Goal: Information Seeking & Learning: Learn about a topic

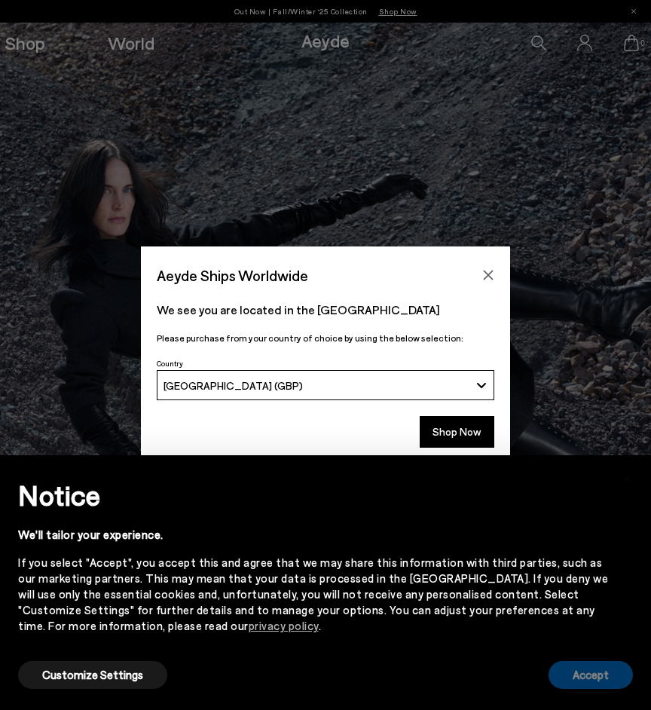
click at [575, 668] on button "Accept" at bounding box center [591, 675] width 84 height 28
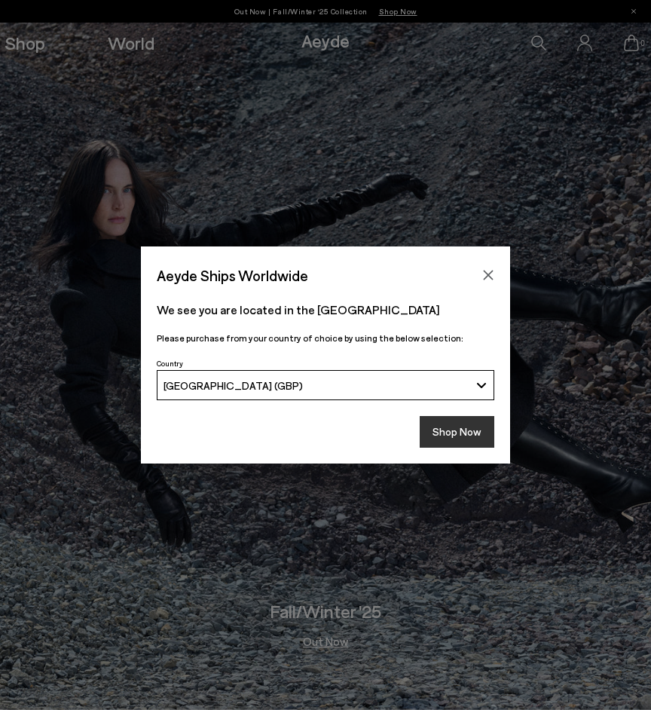
click at [454, 427] on button "Shop Now" at bounding box center [457, 432] width 75 height 32
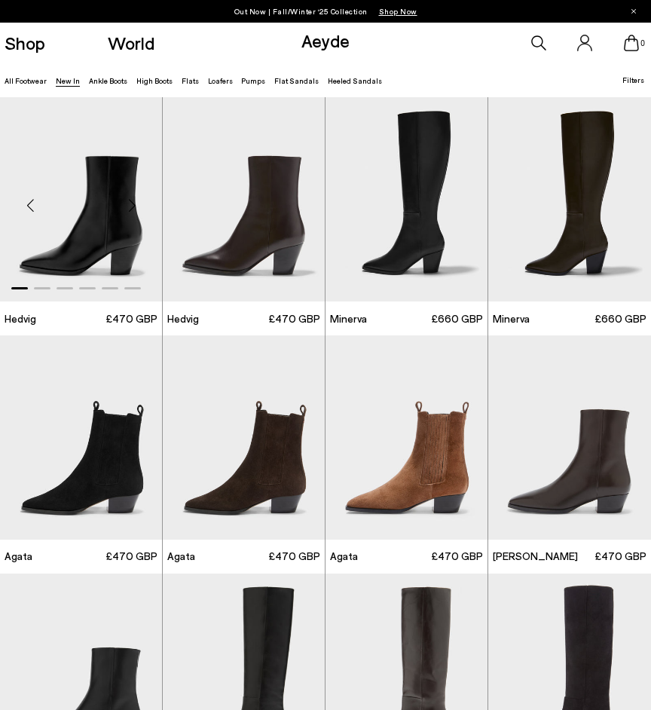
click at [130, 207] on div "Next slide" at bounding box center [131, 205] width 45 height 45
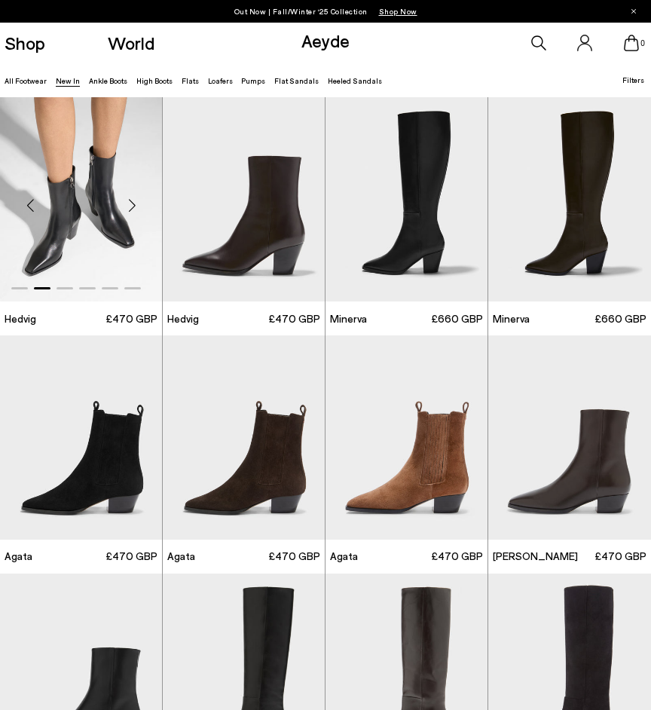
click at [130, 207] on div "Next slide" at bounding box center [131, 205] width 45 height 45
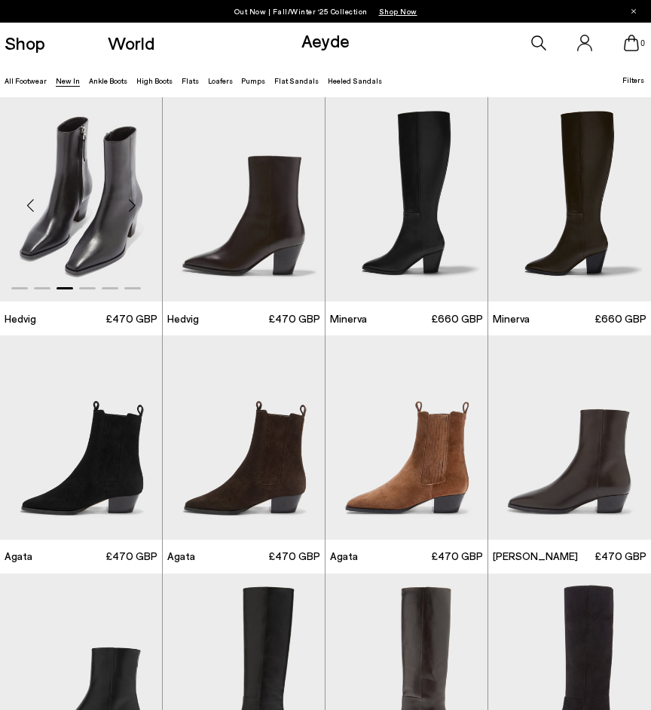
click at [131, 201] on div "Next slide" at bounding box center [131, 205] width 45 height 45
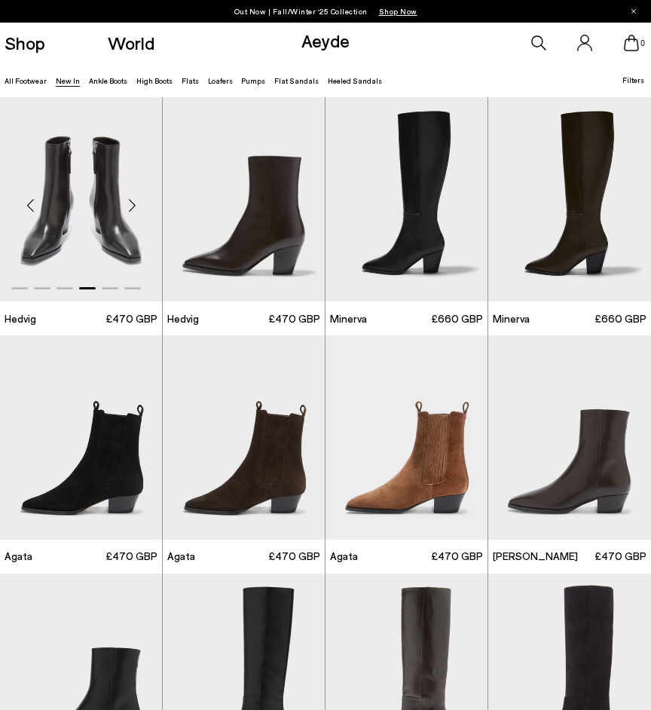
click at [131, 201] on div "Next slide" at bounding box center [131, 205] width 45 height 45
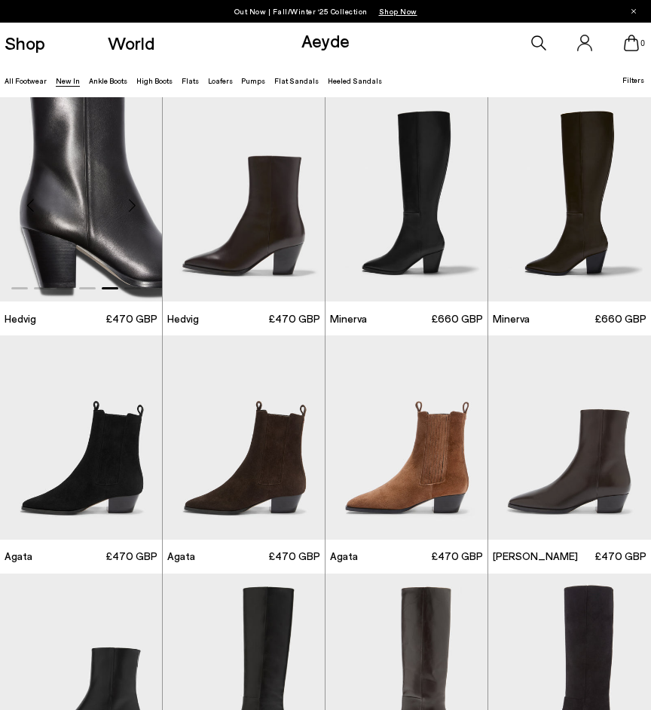
click at [131, 201] on div "Next slide" at bounding box center [131, 205] width 45 height 45
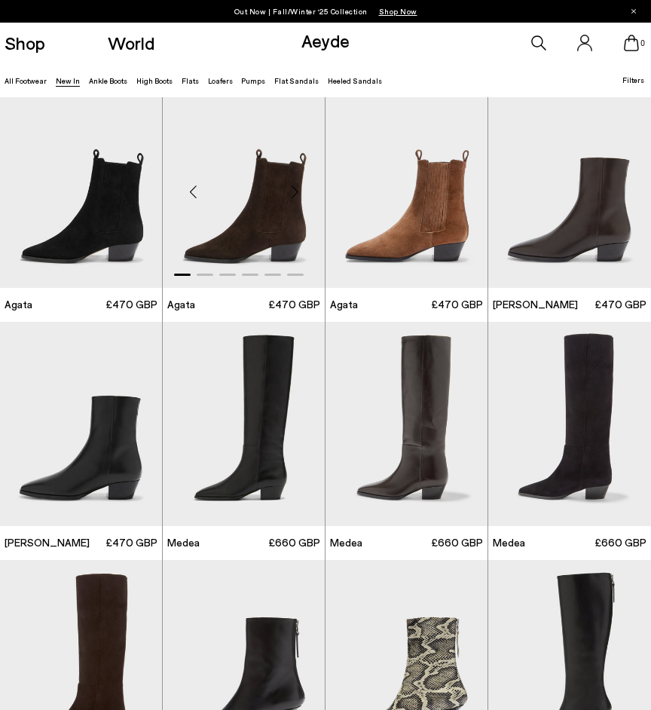
scroll to position [255, 0]
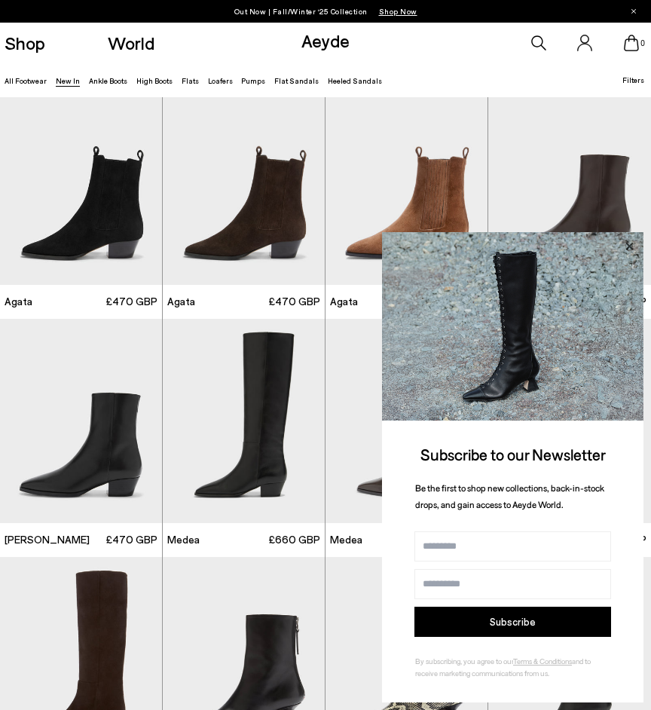
click at [632, 252] on icon at bounding box center [630, 247] width 20 height 20
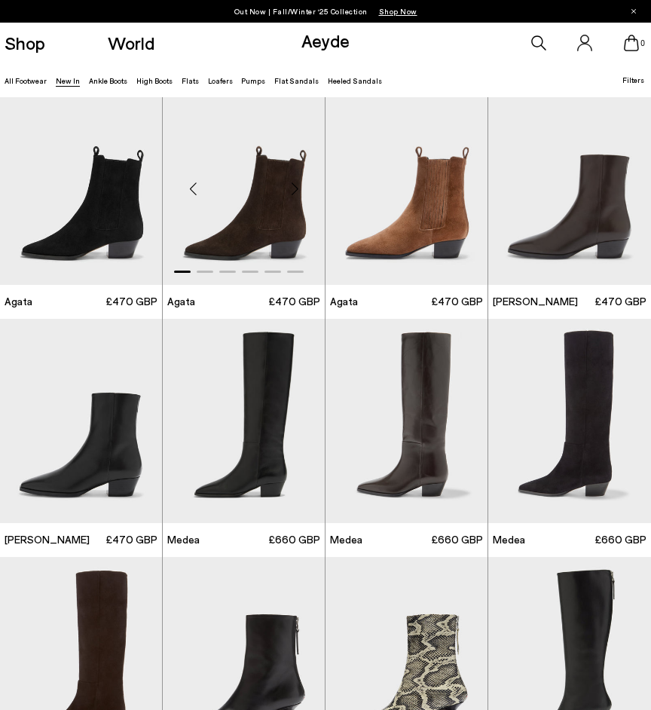
click at [294, 191] on div "Next slide" at bounding box center [294, 189] width 45 height 45
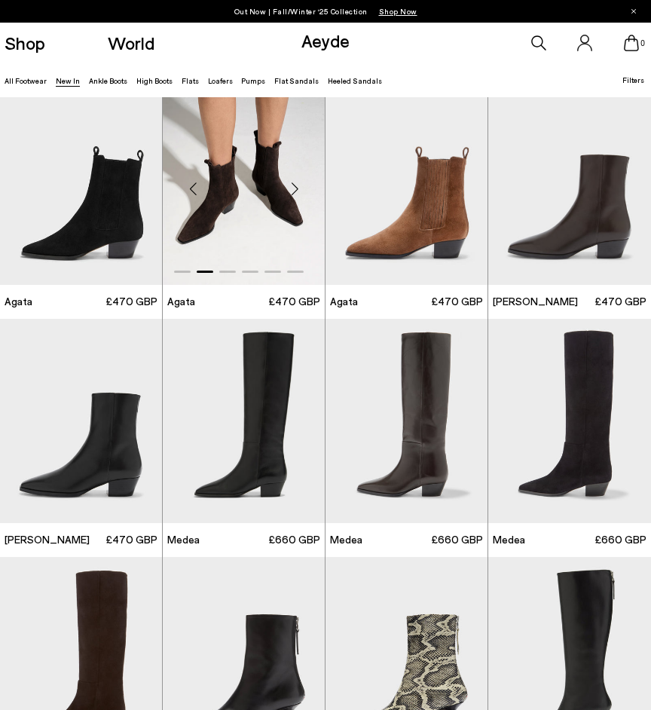
click at [294, 191] on div "Next slide" at bounding box center [294, 189] width 45 height 45
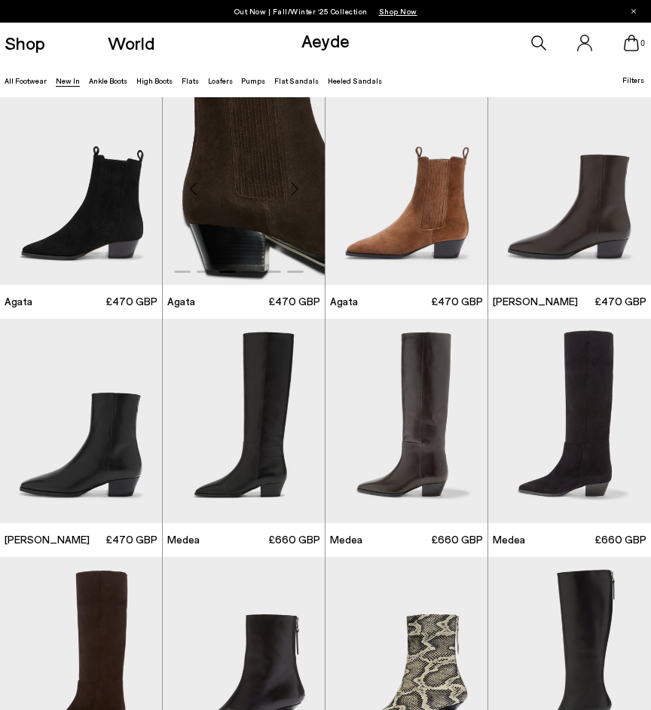
click at [294, 191] on div "Next slide" at bounding box center [294, 189] width 45 height 45
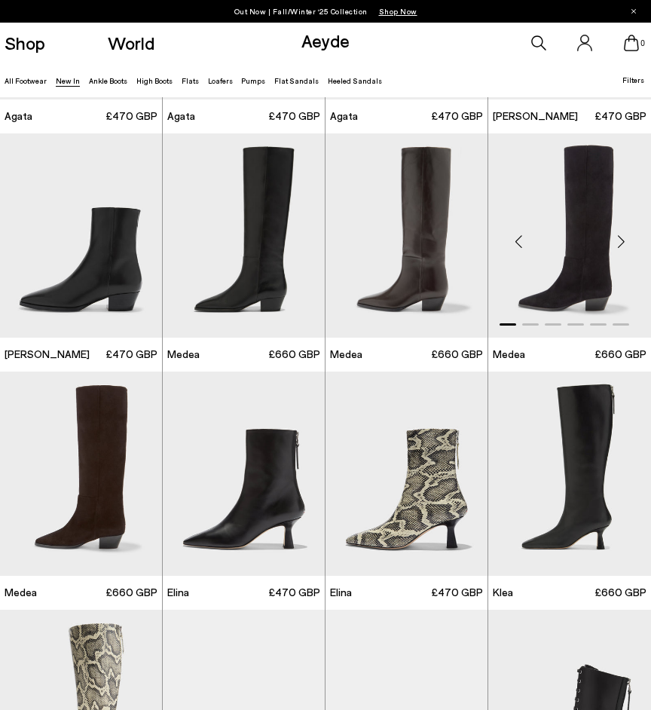
scroll to position [433, 0]
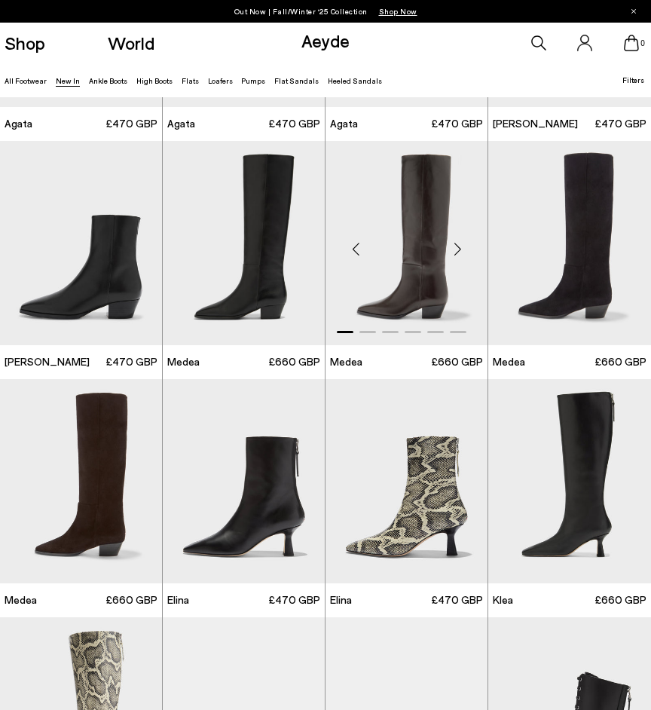
click at [458, 247] on div "Next slide" at bounding box center [457, 248] width 45 height 45
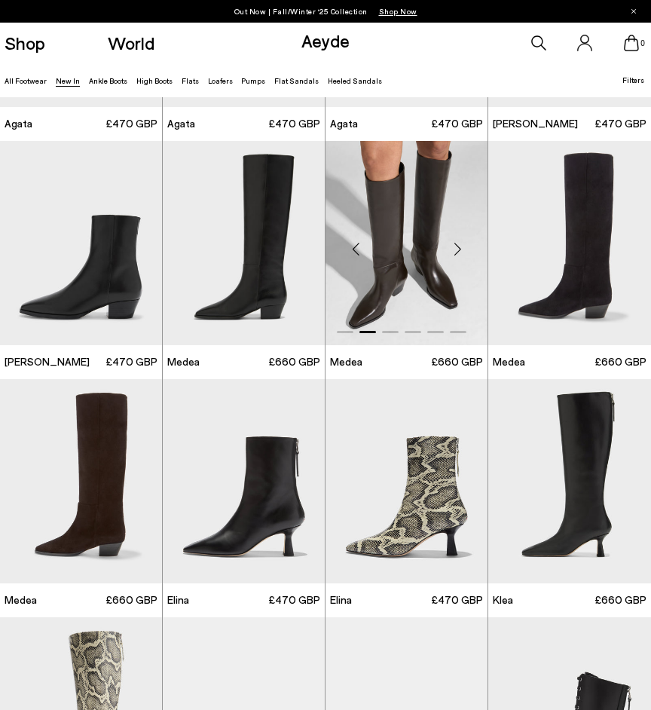
click at [458, 247] on div "Next slide" at bounding box center [457, 248] width 45 height 45
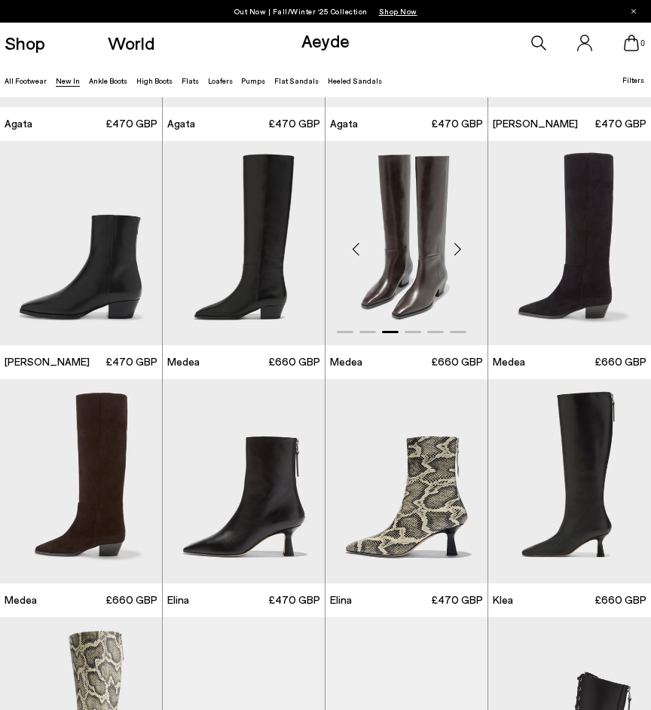
click at [458, 247] on div "Next slide" at bounding box center [457, 248] width 45 height 45
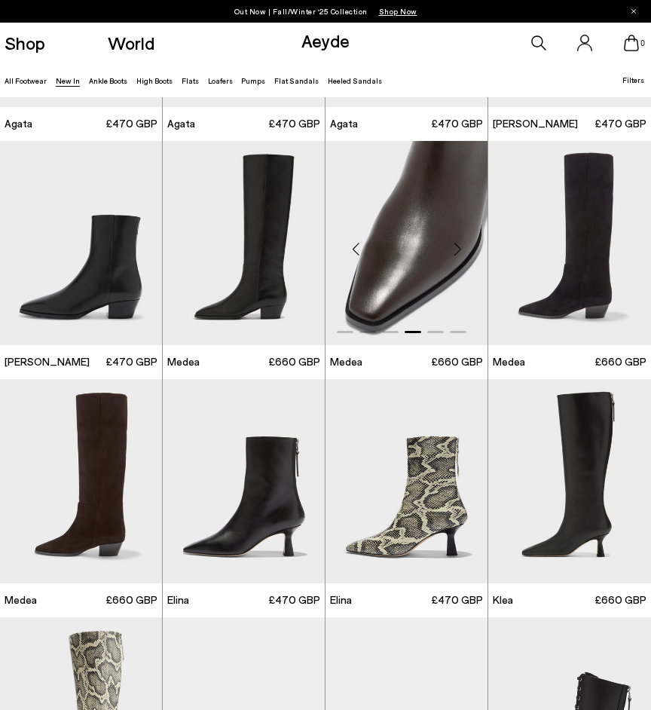
click at [458, 247] on div "Next slide" at bounding box center [457, 248] width 45 height 45
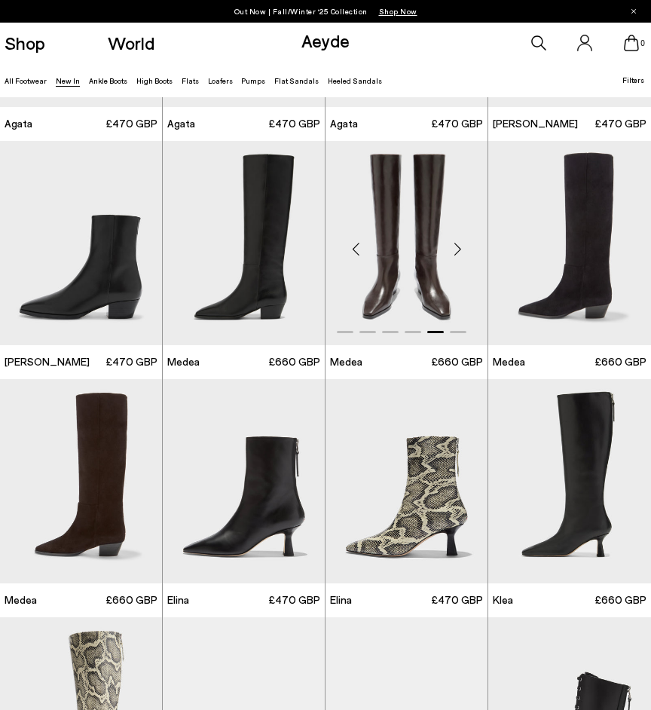
click at [458, 247] on div "Next slide" at bounding box center [457, 248] width 45 height 45
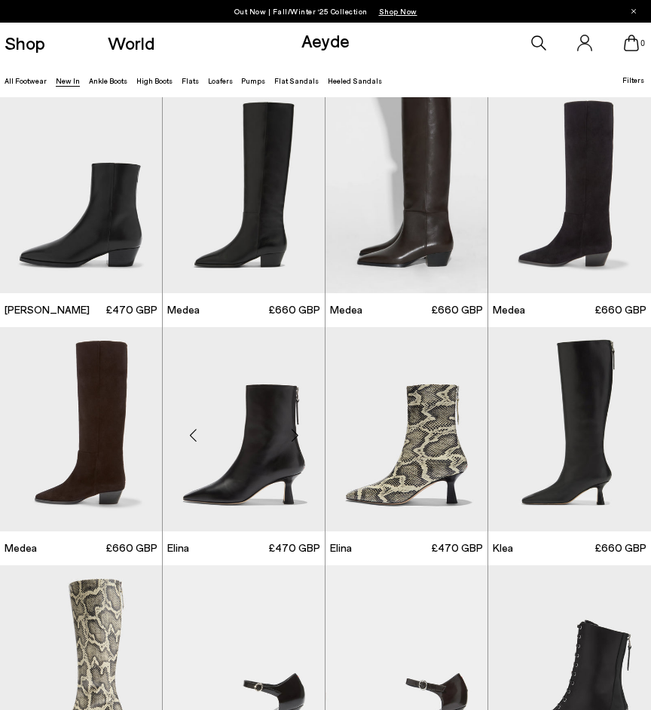
scroll to position [493, 0]
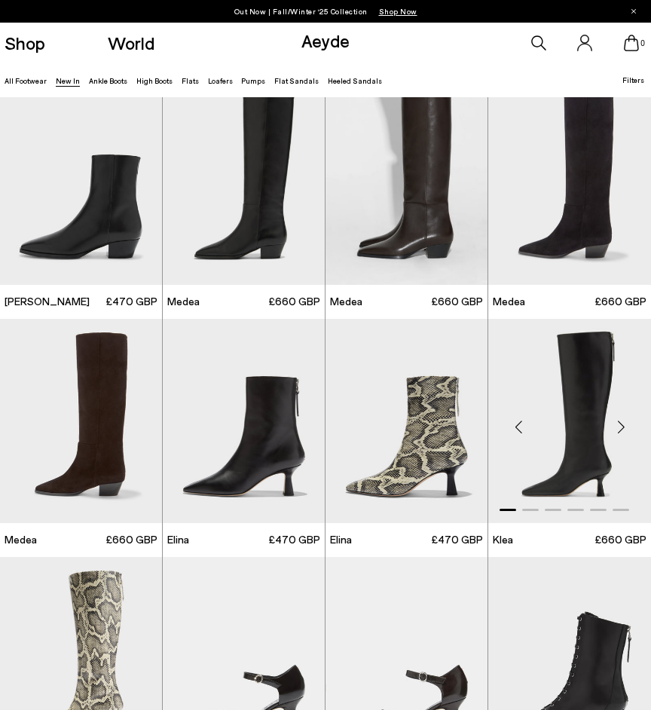
click at [617, 427] on div "Next slide" at bounding box center [621, 426] width 45 height 45
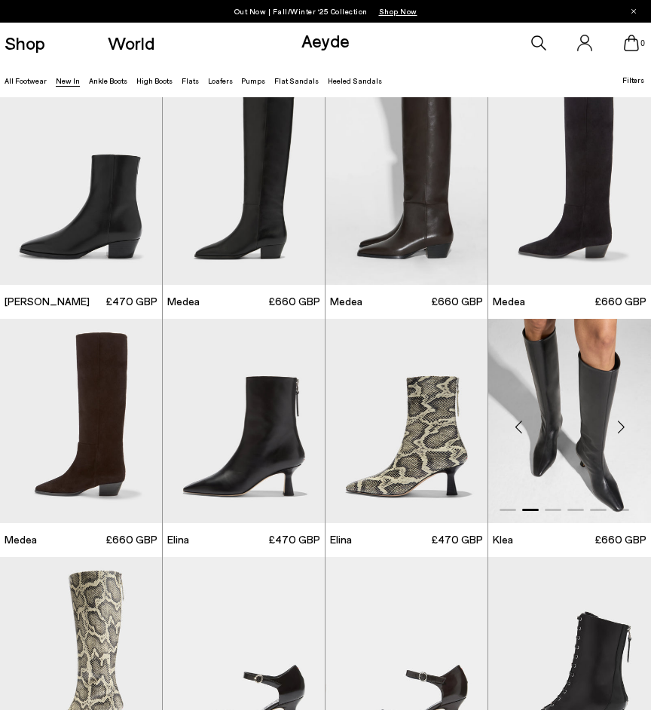
click at [620, 427] on div "Next slide" at bounding box center [621, 426] width 45 height 45
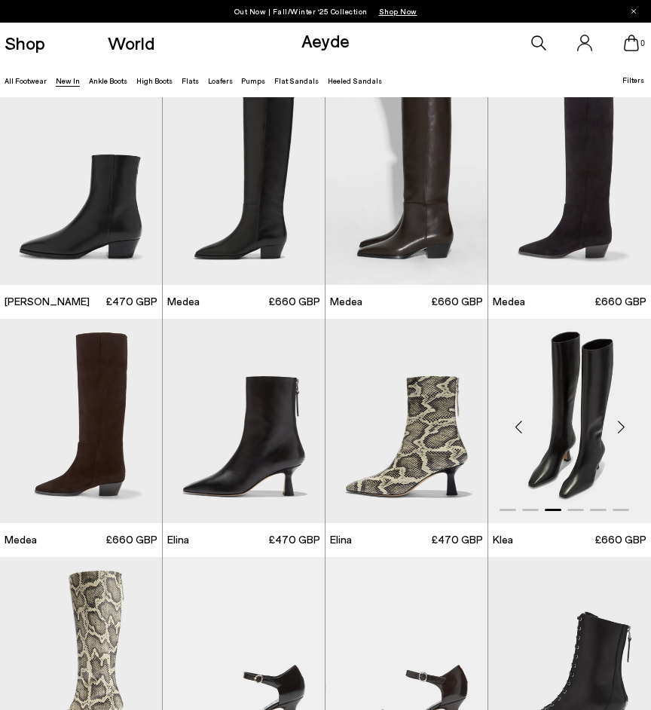
click at [620, 427] on div "Next slide" at bounding box center [621, 426] width 45 height 45
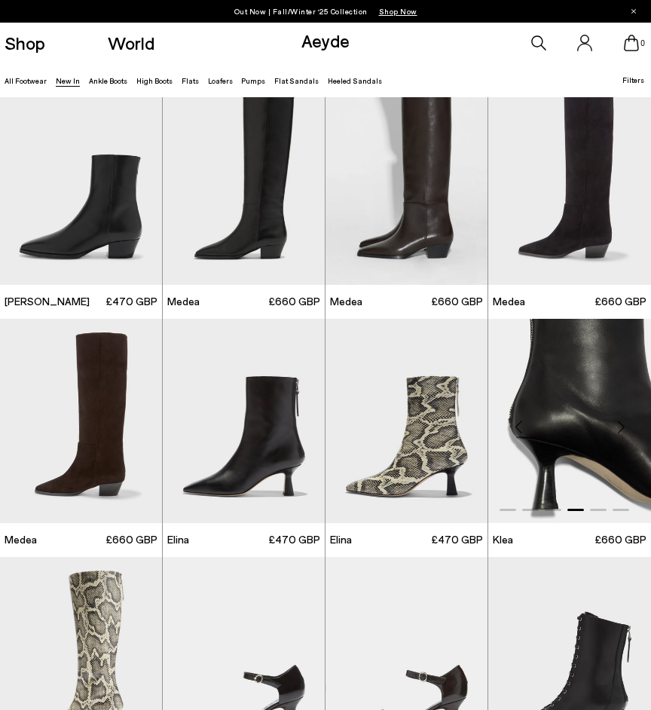
click at [620, 427] on div "Next slide" at bounding box center [621, 426] width 45 height 45
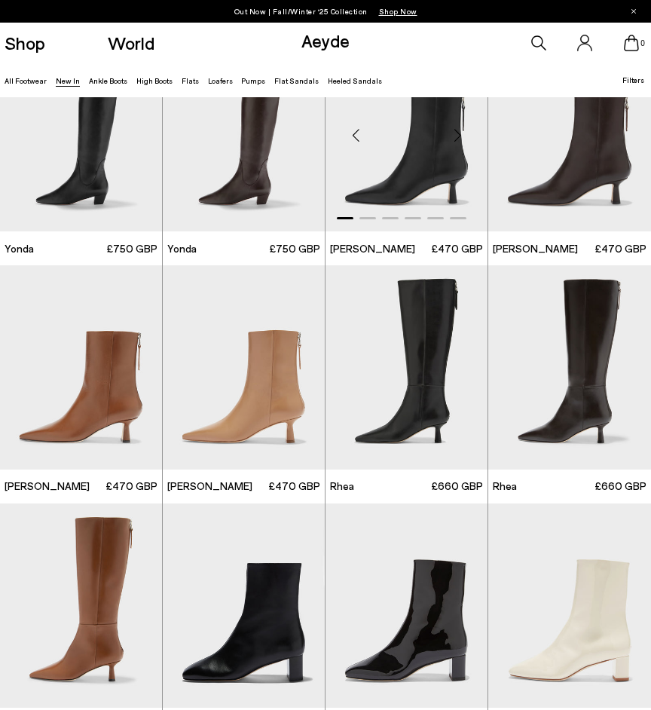
scroll to position [1505, 0]
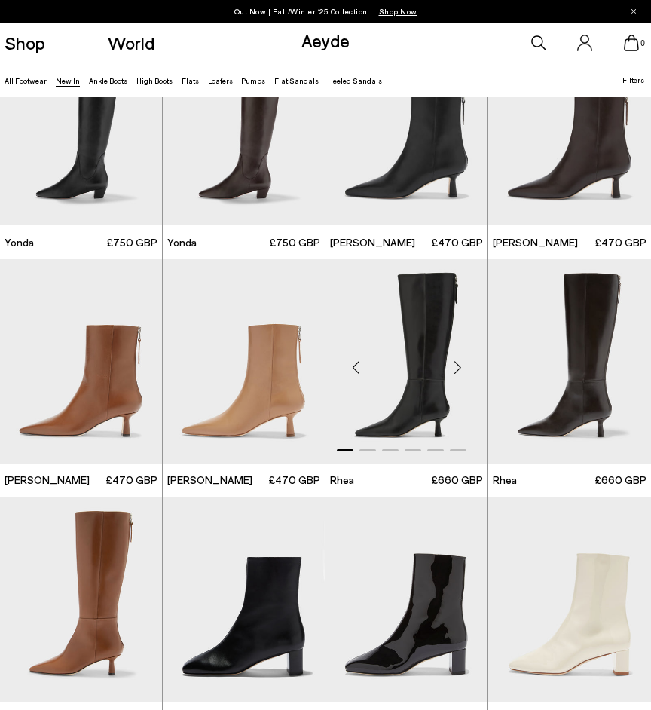
click at [458, 369] on div "Next slide" at bounding box center [457, 367] width 45 height 45
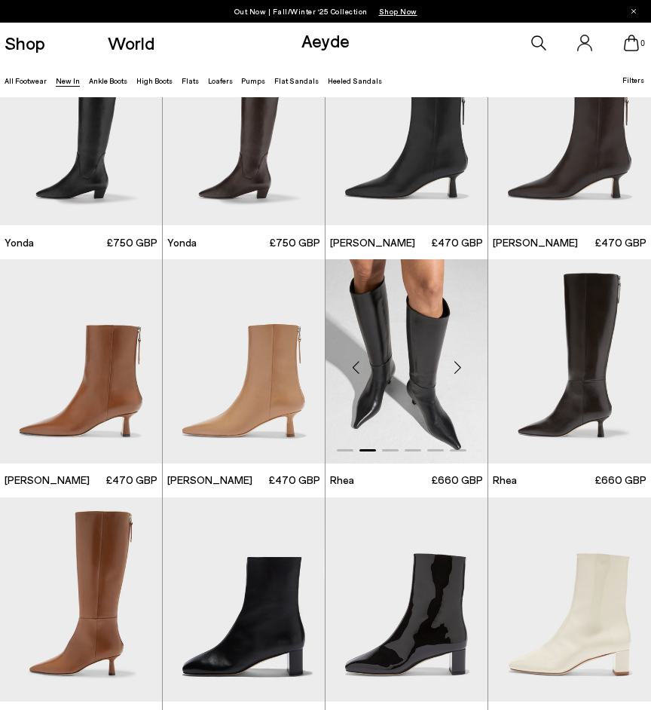
click at [458, 369] on div "Next slide" at bounding box center [457, 367] width 45 height 45
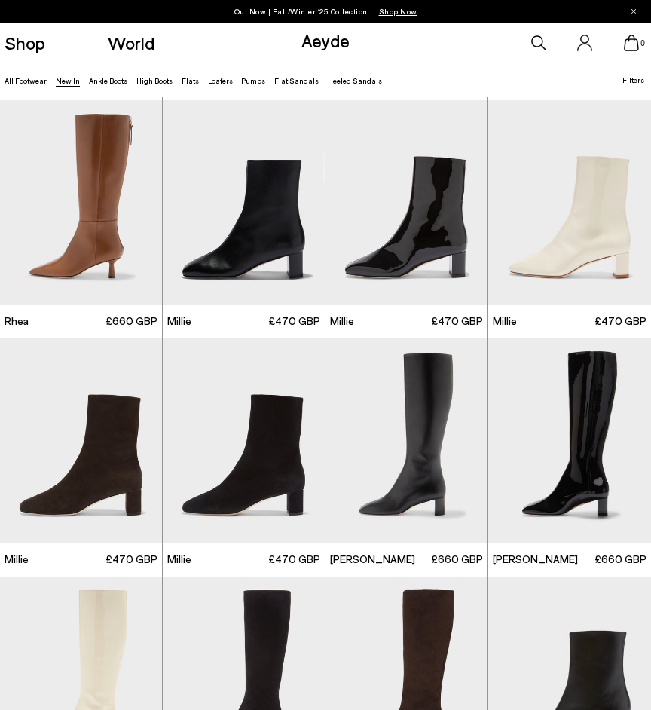
scroll to position [1904, 0]
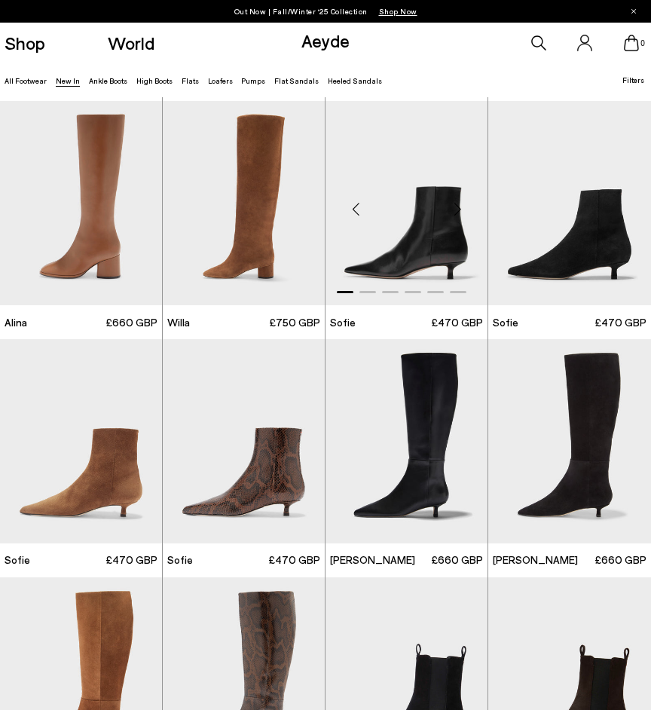
scroll to position [3345, 0]
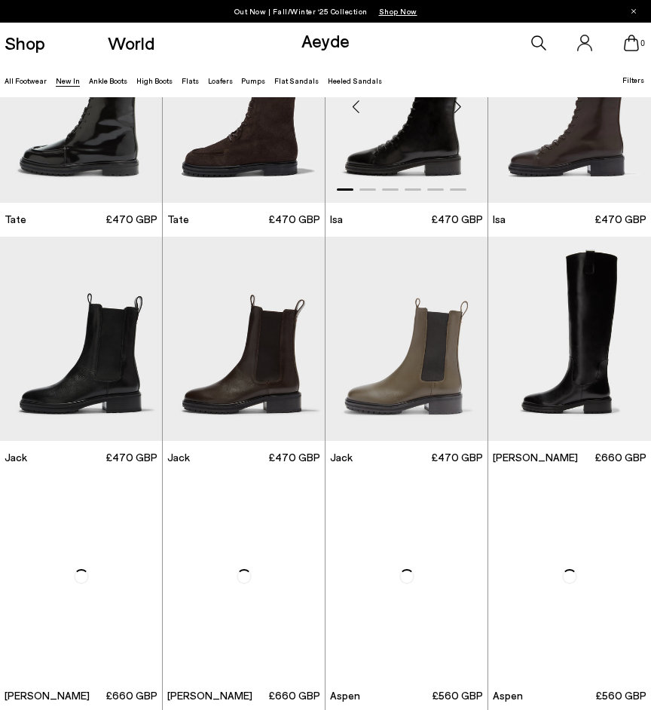
scroll to position [4638, 0]
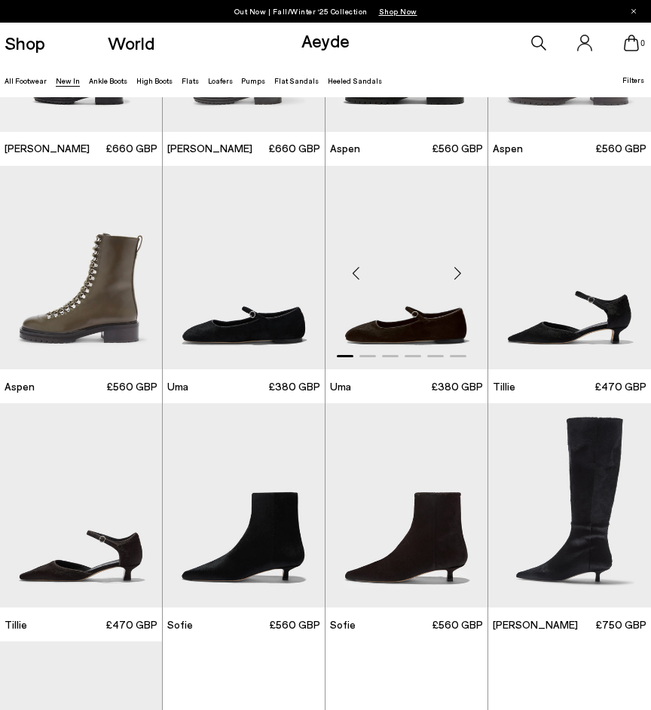
scroll to position [5254, 0]
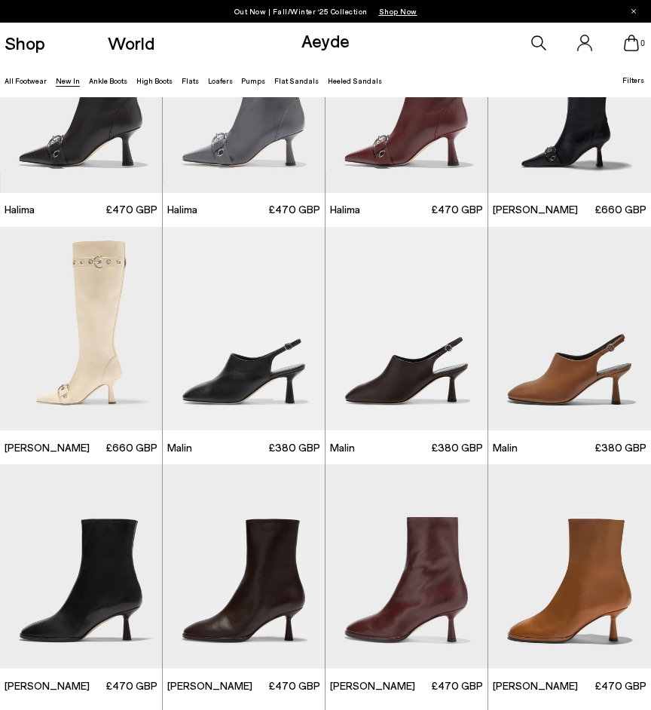
scroll to position [7798, 0]
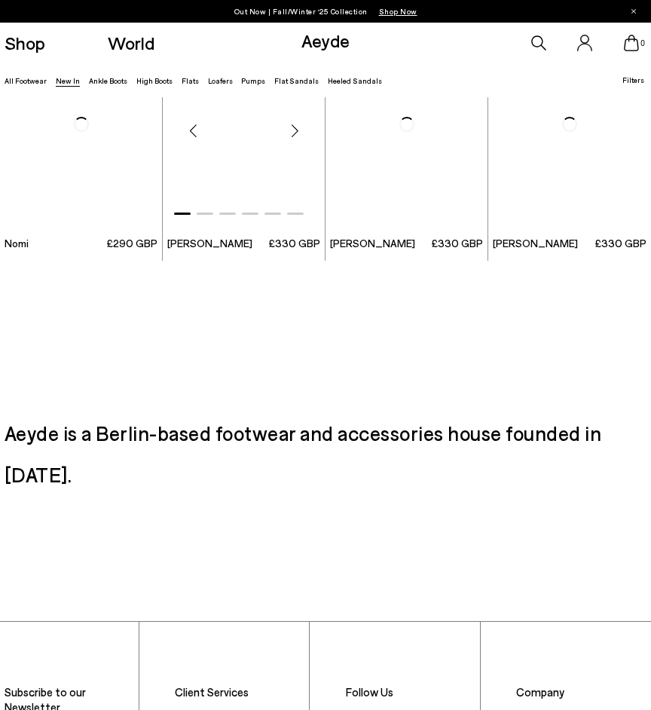
scroll to position [10095, 0]
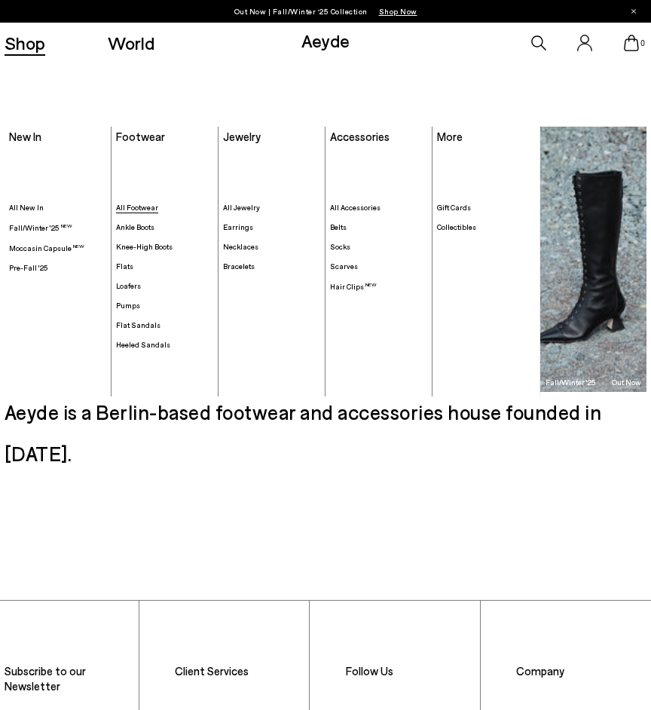
click at [145, 203] on span "All Footwear" at bounding box center [137, 207] width 42 height 9
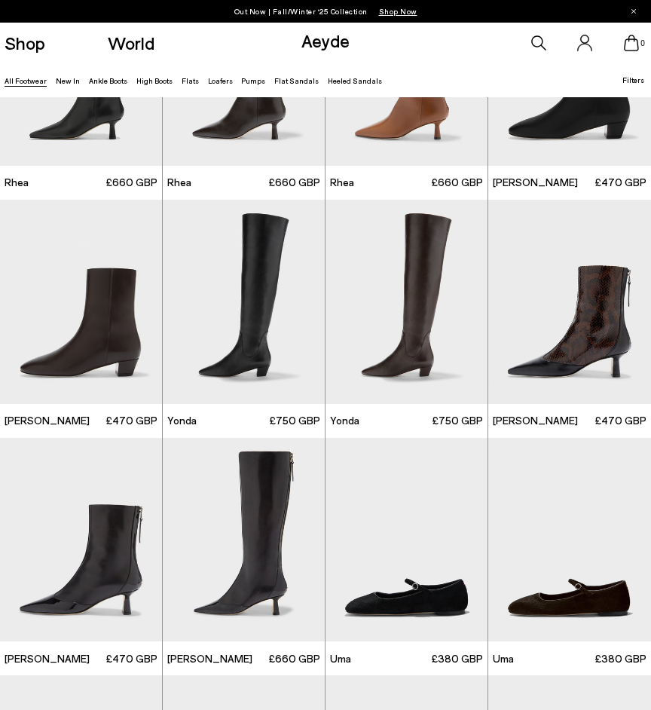
scroll to position [2005, 0]
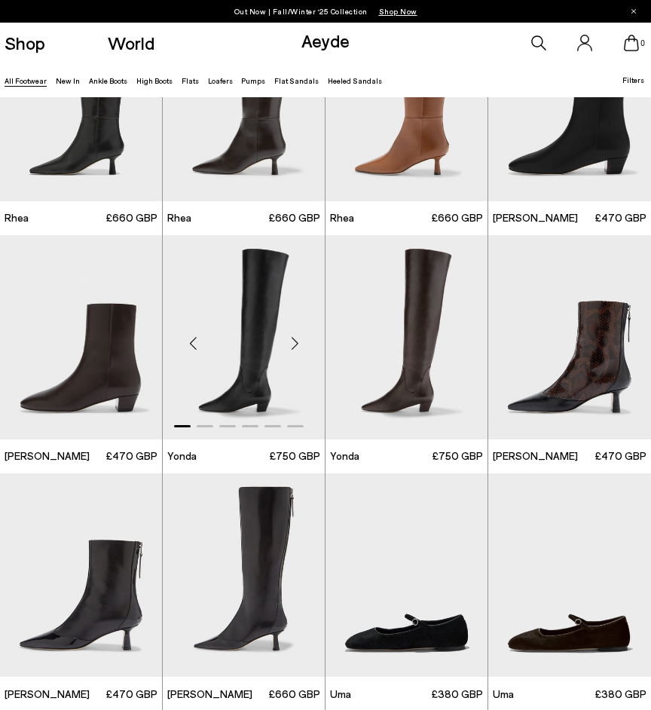
click at [294, 348] on div "Next slide" at bounding box center [294, 342] width 45 height 45
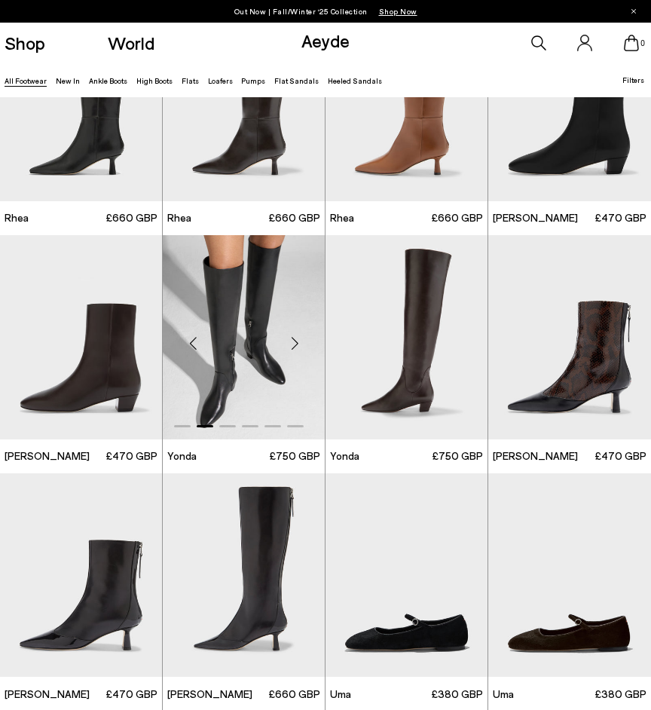
click at [294, 343] on div "Next slide" at bounding box center [294, 342] width 45 height 45
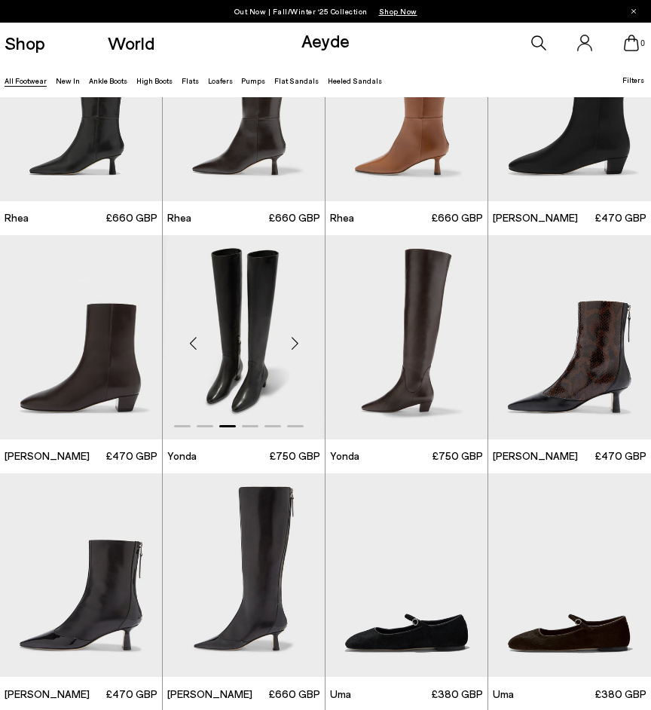
click at [294, 343] on div "Next slide" at bounding box center [294, 342] width 45 height 45
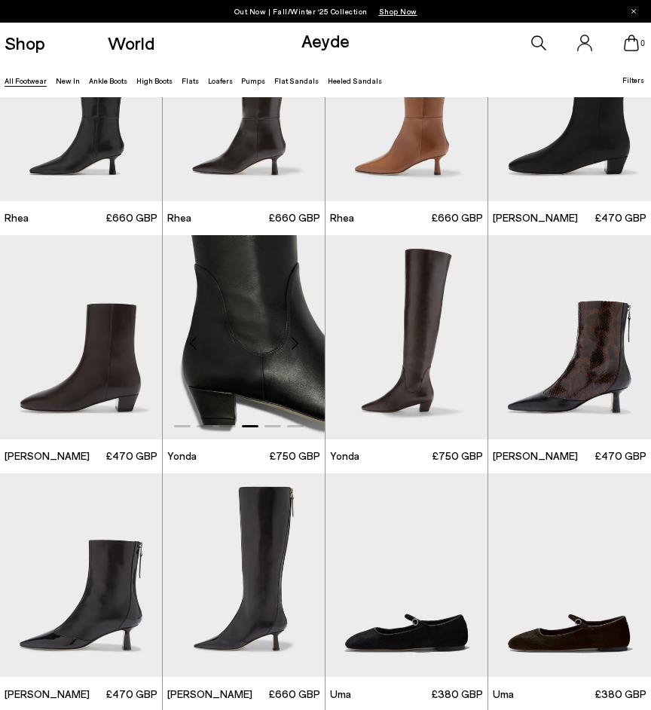
click at [294, 343] on div "Next slide" at bounding box center [294, 342] width 45 height 45
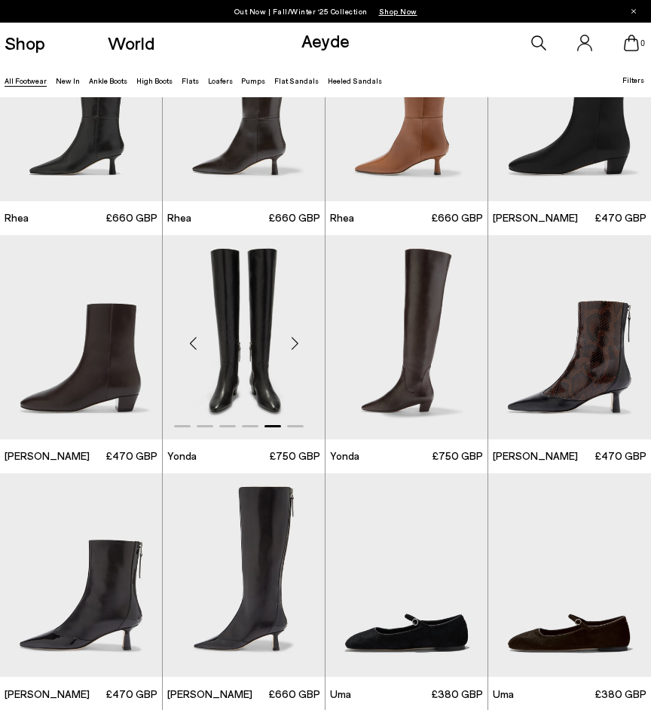
click at [294, 343] on div "Next slide" at bounding box center [294, 342] width 45 height 45
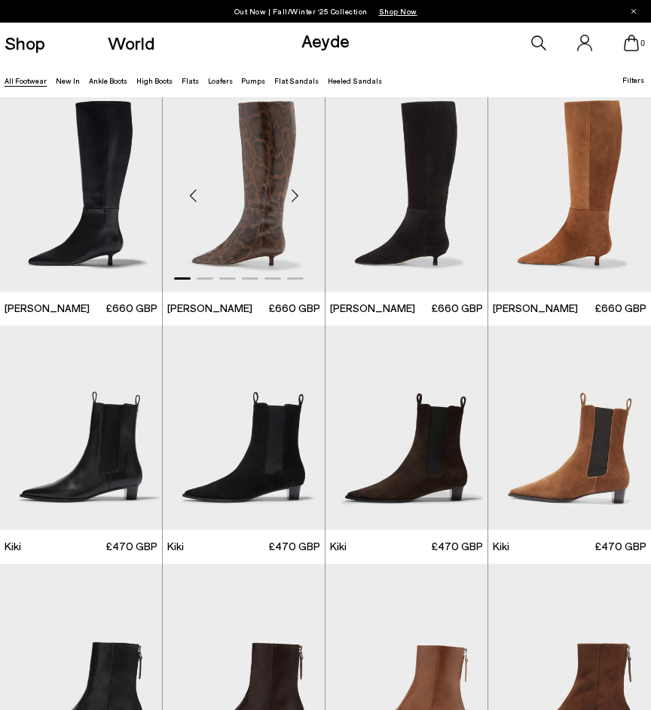
scroll to position [3520, 0]
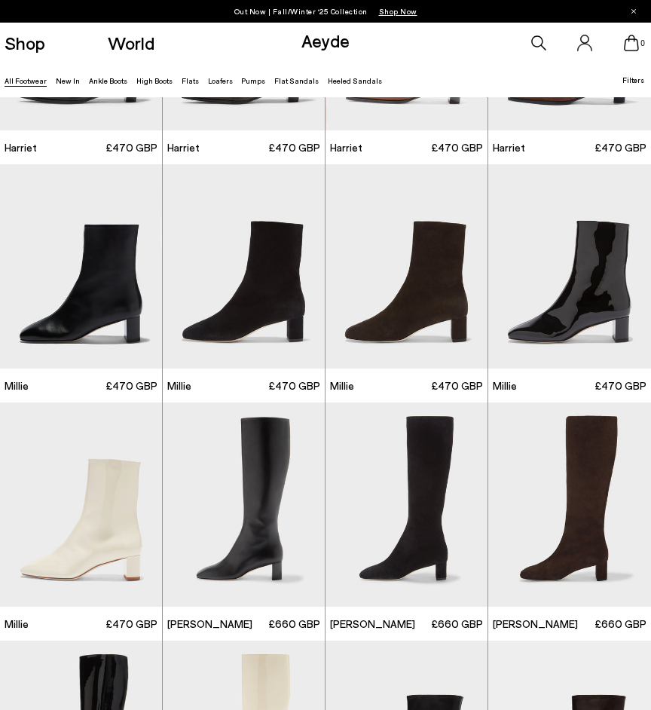
scroll to position [4010, 0]
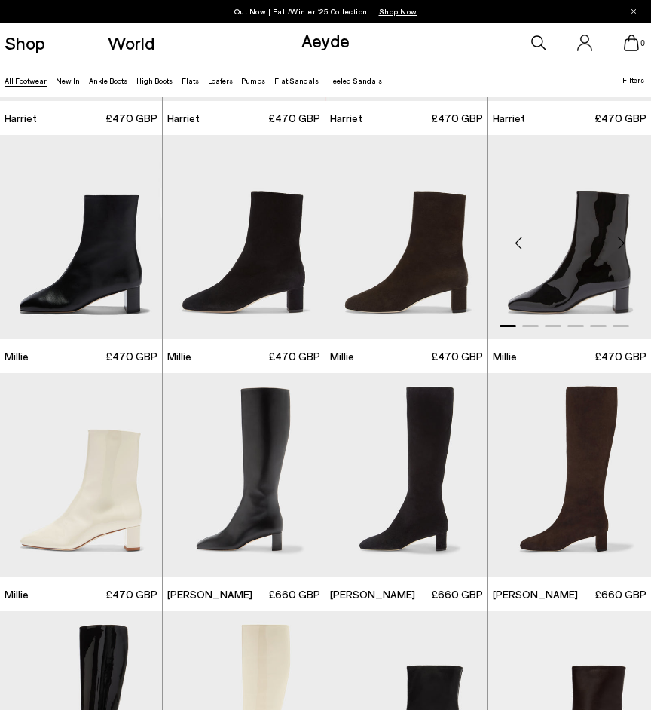
click at [620, 243] on div "Next slide" at bounding box center [621, 243] width 45 height 45
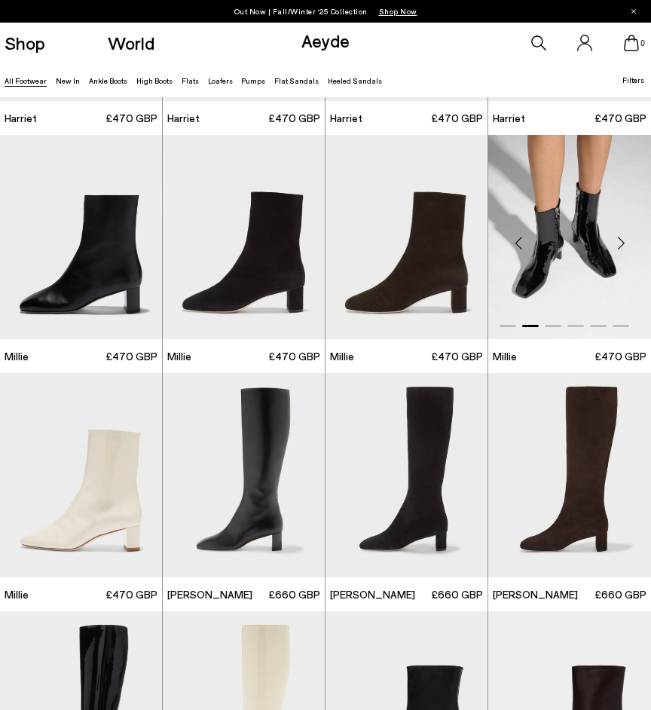
click at [620, 243] on div "Next slide" at bounding box center [621, 243] width 45 height 45
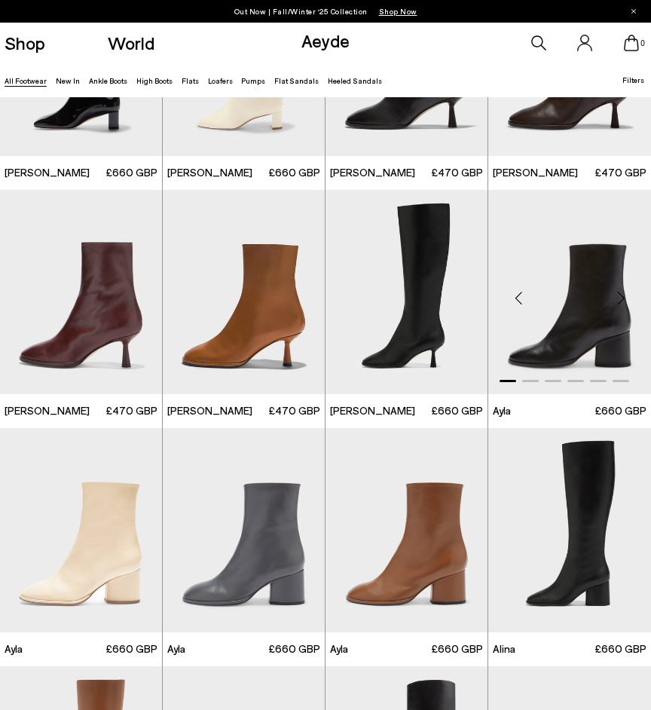
scroll to position [5152, 0]
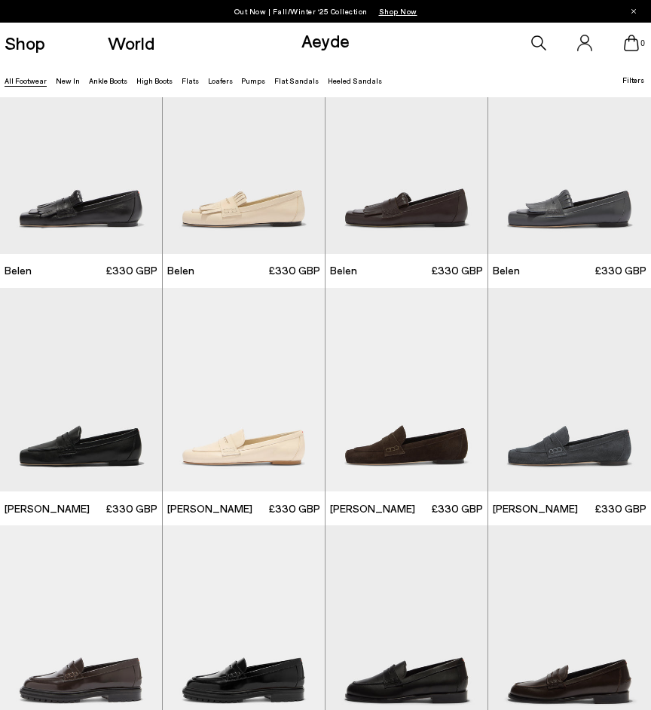
scroll to position [7782, 0]
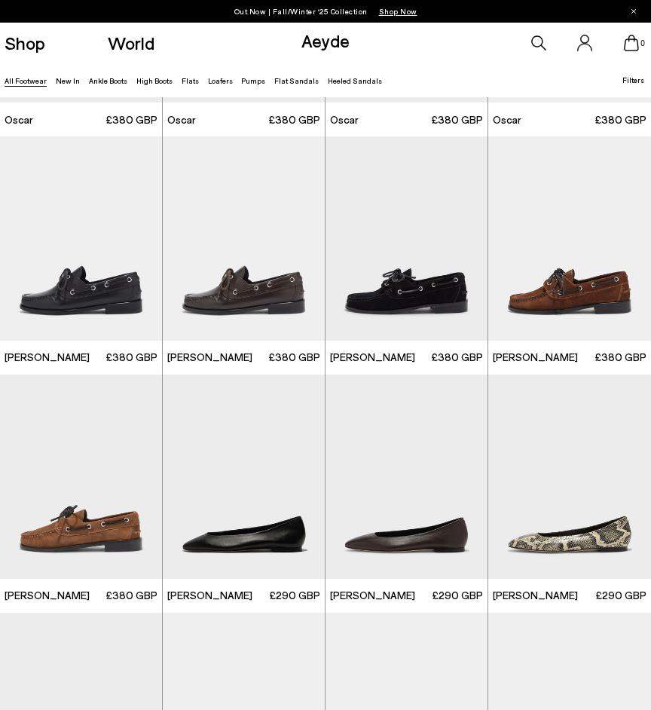
scroll to position [8852, 0]
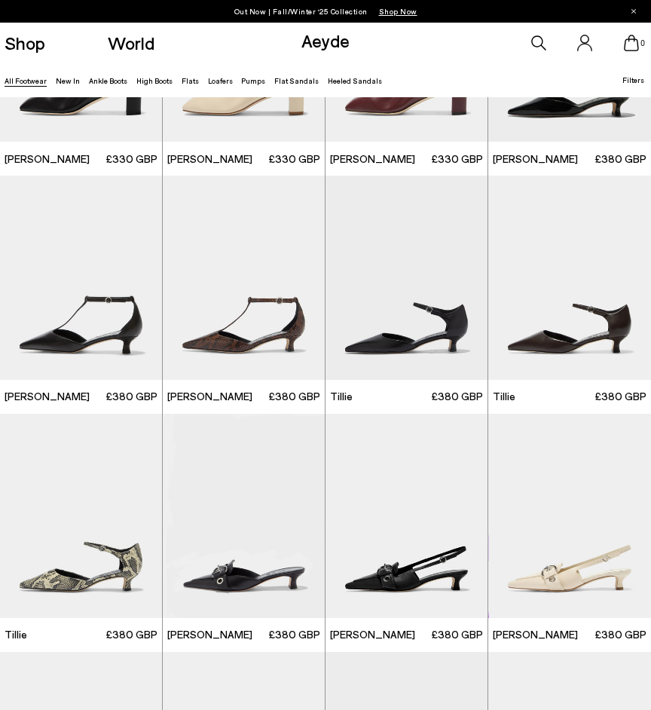
scroll to position [9923, 0]
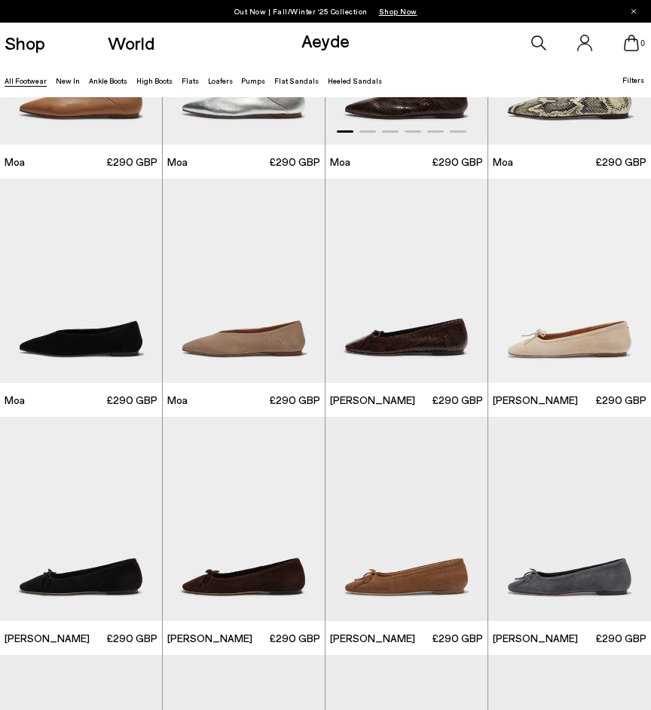
scroll to position [12323, 0]
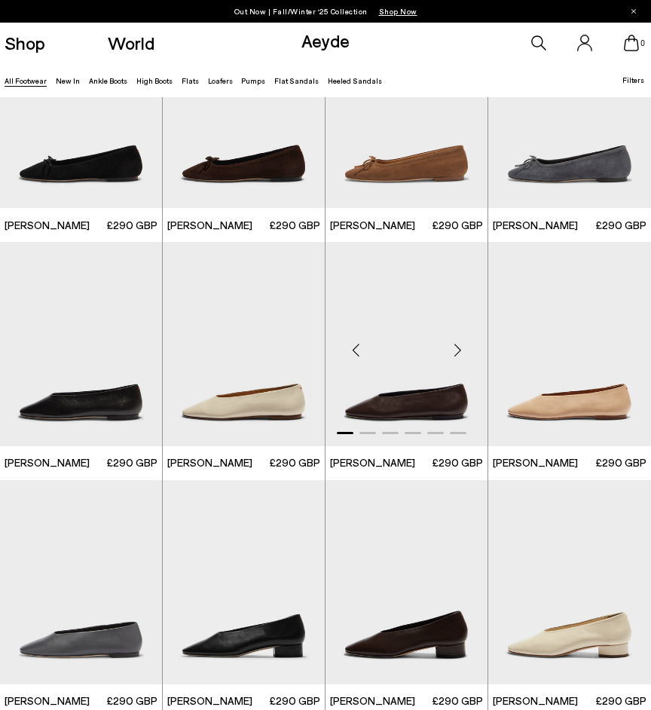
scroll to position [13104, 0]
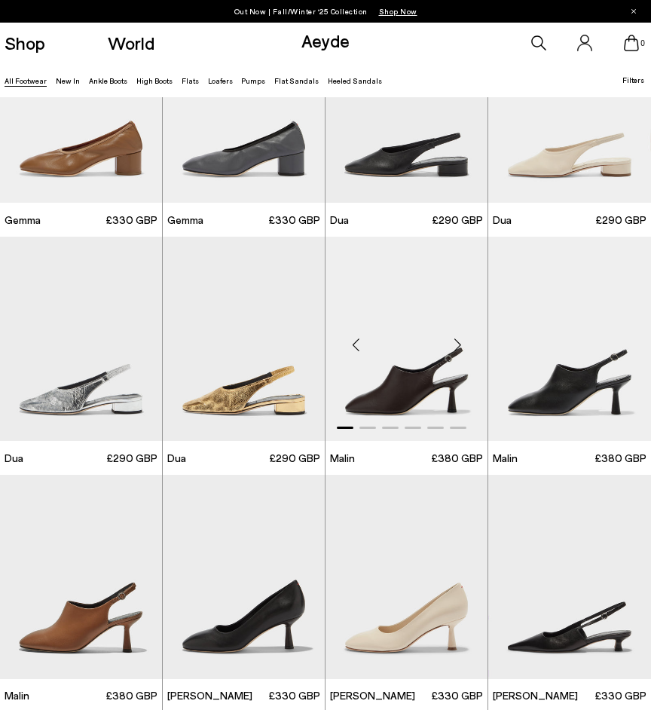
scroll to position [13845, 0]
